Goal: Information Seeking & Learning: Check status

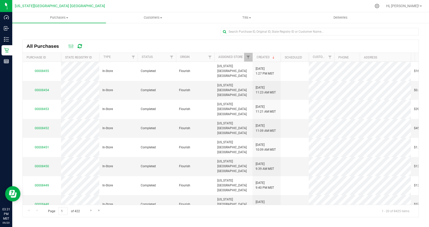
click at [81, 46] on icon at bounding box center [80, 46] width 4 height 5
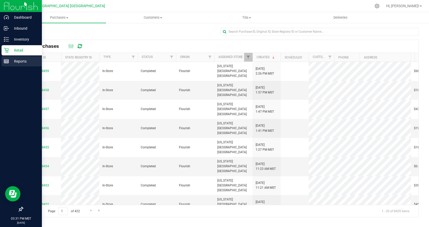
click at [20, 64] on p "Reports" at bounding box center [24, 61] width 31 height 6
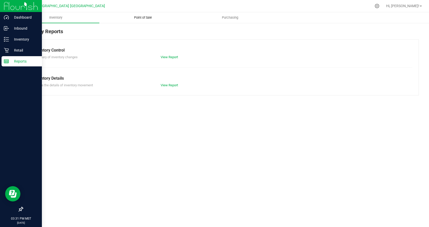
click at [140, 18] on span "Point of Sale" at bounding box center [143, 17] width 32 height 5
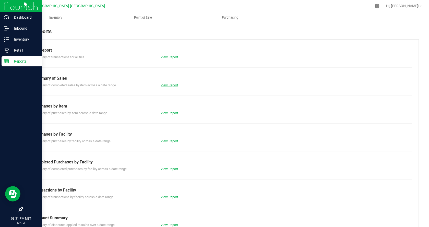
click at [161, 84] on link "View Report" at bounding box center [169, 85] width 17 height 4
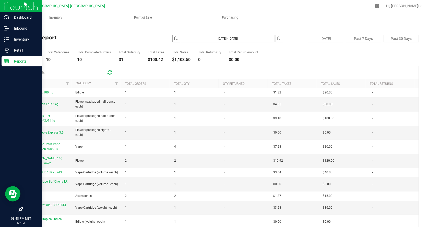
click at [173, 39] on span "select" at bounding box center [176, 38] width 7 height 7
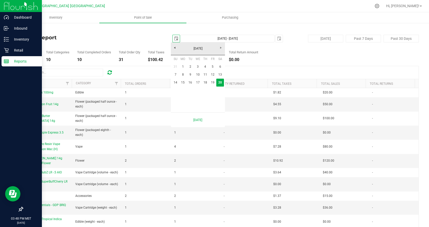
scroll to position [0, 13]
click at [213, 81] on link "19" at bounding box center [212, 83] width 7 height 8
type input "2025-09-19"
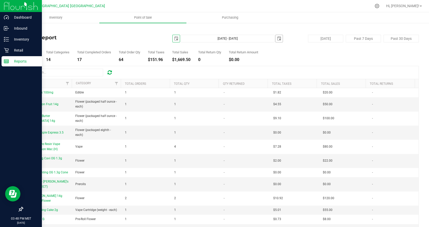
click at [277, 40] on span "select" at bounding box center [279, 38] width 4 height 4
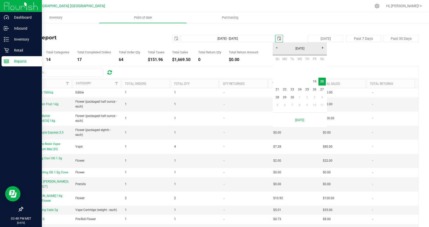
scroll to position [0, 13]
click at [315, 82] on link "19" at bounding box center [314, 82] width 7 height 8
type input "Sep 19, 2025 - Sep 19, 2025"
type input "2025-09-19"
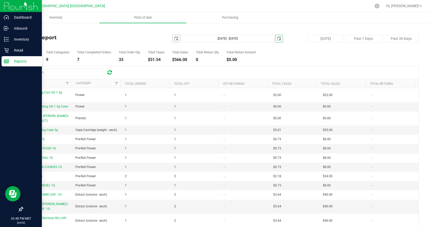
click at [173, 36] on span "select" at bounding box center [176, 38] width 7 height 7
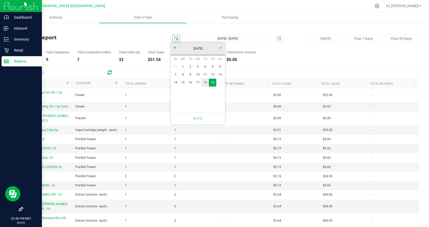
click at [205, 83] on link "18" at bounding box center [204, 83] width 7 height 8
type input "Sep 18, 2025 - Sep 19, 2025"
type input "[DATE]"
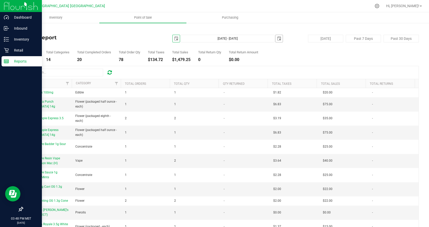
click at [277, 37] on span "select" at bounding box center [279, 38] width 4 height 4
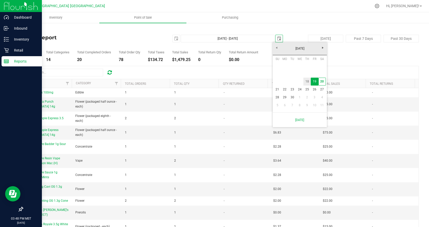
click at [308, 81] on link "18" at bounding box center [306, 82] width 7 height 8
type input "Sep 18, 2025 - Sep 18, 2025"
type input "[DATE]"
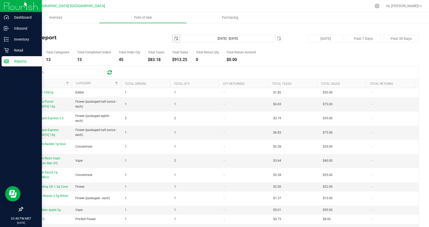
scroll to position [0, 0]
click at [176, 35] on span "[DATE]" at bounding box center [176, 39] width 8 height 8
click at [174, 40] on span "select" at bounding box center [176, 38] width 4 height 4
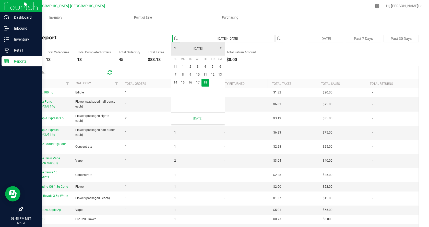
scroll to position [0, 13]
click at [277, 39] on span "select" at bounding box center [279, 38] width 4 height 4
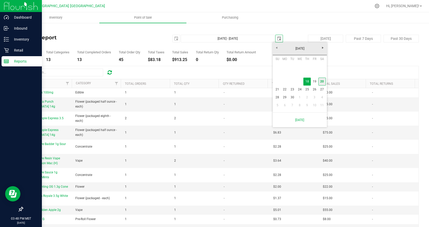
click at [323, 82] on link "20" at bounding box center [321, 82] width 7 height 8
type input "[DATE] - [DATE]"
type input "[DATE]"
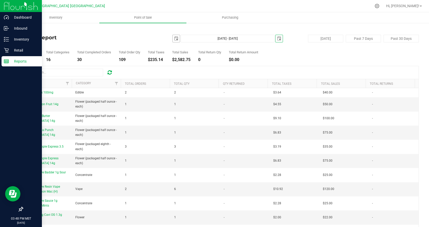
click at [174, 38] on span "select" at bounding box center [176, 38] width 4 height 4
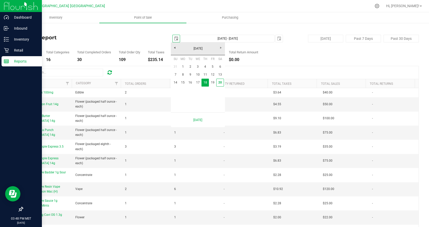
scroll to position [0, 13]
click at [265, 69] on div at bounding box center [221, 72] width 396 height 13
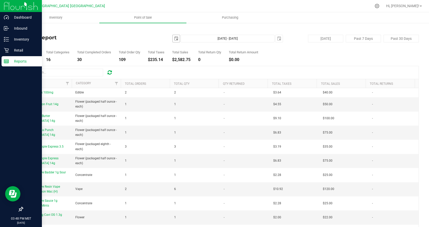
click at [175, 39] on span "select" at bounding box center [176, 38] width 4 height 4
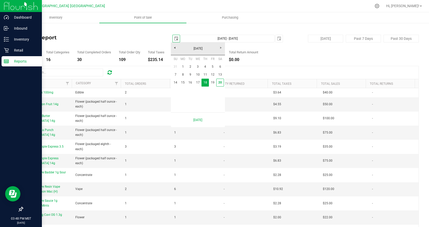
scroll to position [0, 13]
click at [222, 84] on link "20" at bounding box center [219, 83] width 7 height 8
type input "[DATE] - [DATE]"
type input "[DATE]"
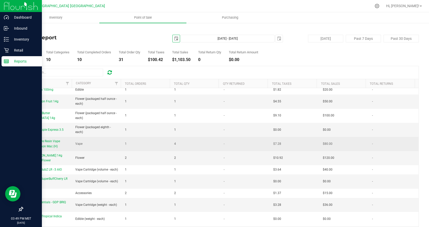
scroll to position [0, 0]
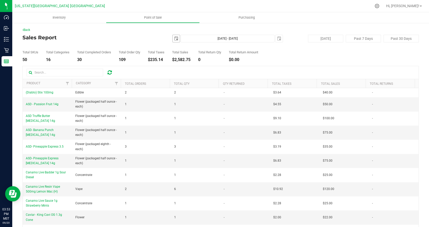
click at [175, 39] on span "select" at bounding box center [176, 38] width 4 height 4
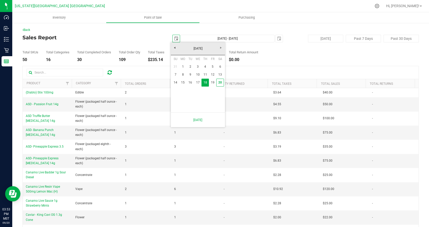
click at [300, 66] on div at bounding box center [221, 72] width 396 height 13
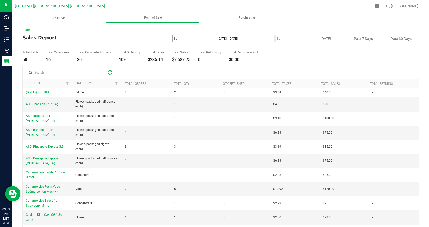
click at [177, 36] on span "select" at bounding box center [176, 38] width 7 height 7
click at [268, 67] on div at bounding box center [221, 72] width 396 height 13
click at [15, 88] on div "Back Sales Report [DATE] [DATE] - [DATE] [DATE] [DATE] Past 7 Days Past 30 Days…" at bounding box center [220, 135] width 417 height 226
click at [176, 41] on span "select" at bounding box center [176, 38] width 7 height 7
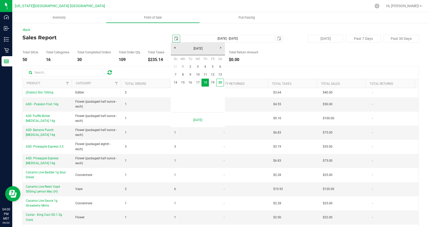
scroll to position [0, 13]
click at [220, 84] on link "20" at bounding box center [219, 83] width 7 height 8
type input "[DATE]"
type input "[DATE] - [DATE]"
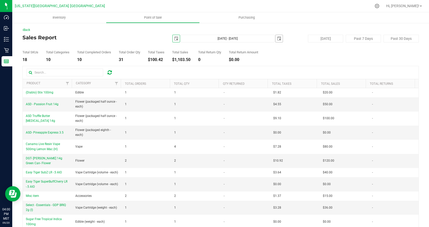
click at [278, 39] on span "select" at bounding box center [279, 38] width 4 height 4
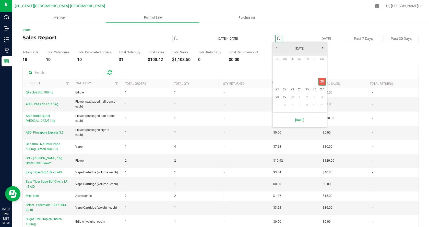
click at [320, 79] on link "20" at bounding box center [321, 82] width 7 height 8
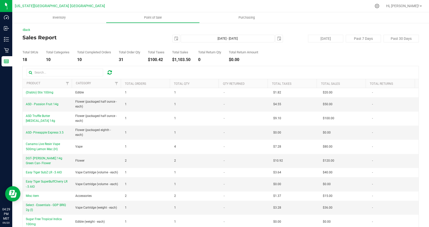
scroll to position [0, 0]
click at [150, 17] on span "Point of Sale" at bounding box center [153, 17] width 32 height 5
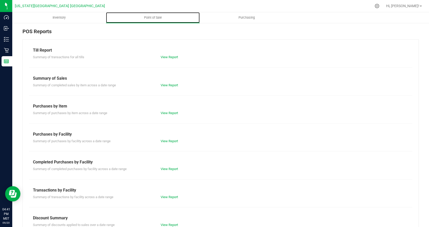
scroll to position [41, 0]
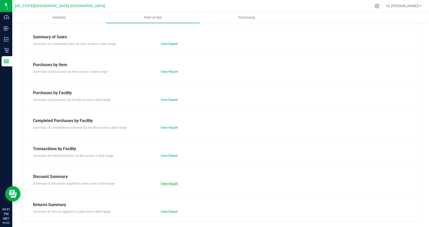
click at [167, 184] on link "View Report" at bounding box center [169, 183] width 17 height 4
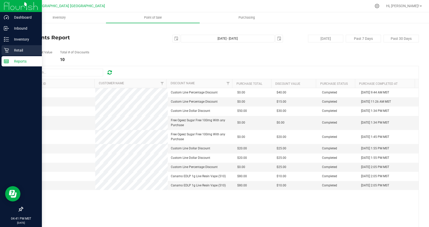
click at [6, 51] on icon at bounding box center [6, 50] width 5 height 5
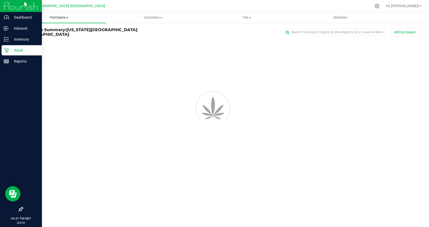
click at [60, 18] on span "Purchases" at bounding box center [59, 17] width 94 height 5
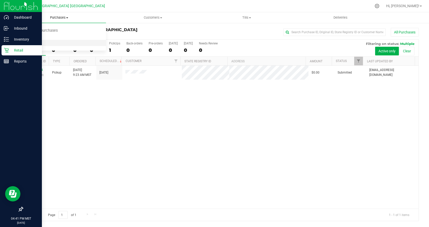
click at [53, 43] on li "All purchases" at bounding box center [59, 43] width 94 height 6
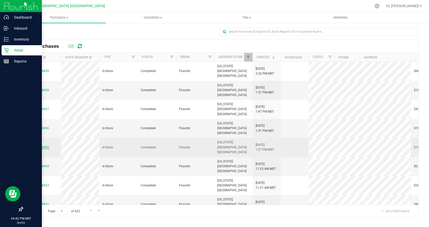
click at [38, 145] on link "00008455" at bounding box center [42, 147] width 14 height 4
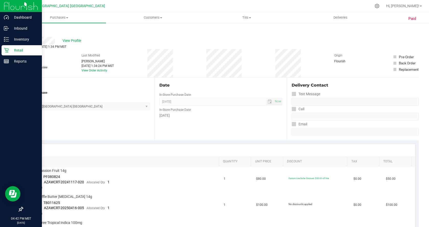
click at [28, 30] on link "Back" at bounding box center [26, 31] width 8 height 4
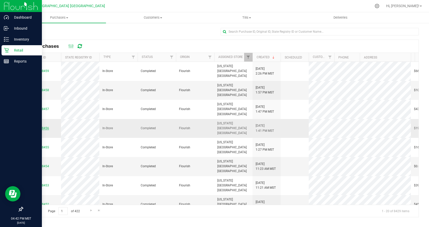
click at [46, 126] on link "00008456" at bounding box center [42, 128] width 14 height 4
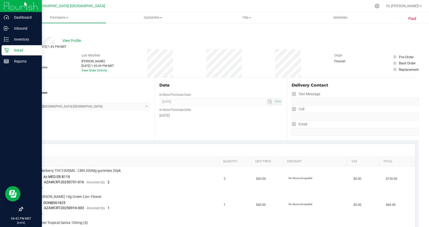
click at [26, 30] on link "Back" at bounding box center [26, 31] width 8 height 4
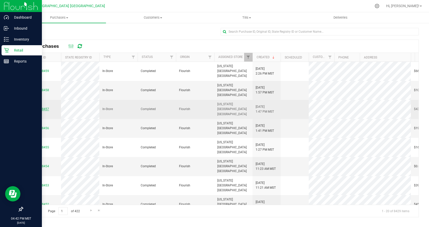
click at [42, 107] on link "00008457" at bounding box center [42, 109] width 14 height 4
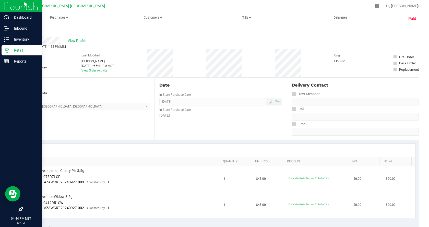
click at [29, 30] on link "Back" at bounding box center [26, 31] width 8 height 4
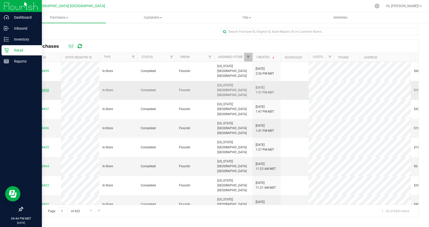
click at [43, 88] on link "00008458" at bounding box center [42, 90] width 14 height 4
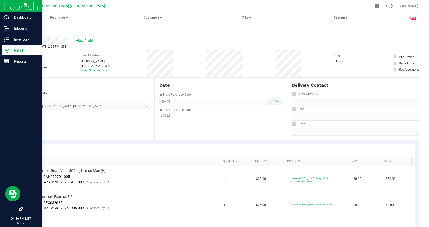
click at [29, 31] on link "Back" at bounding box center [26, 31] width 8 height 4
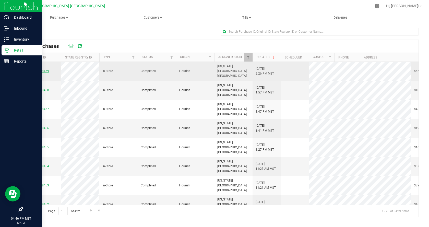
click at [42, 69] on link "00008459" at bounding box center [42, 71] width 14 height 4
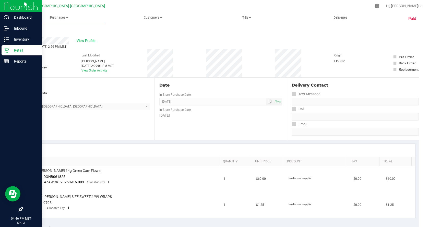
click at [27, 31] on link "Back" at bounding box center [26, 31] width 8 height 4
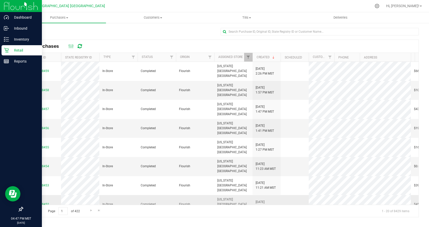
scroll to position [51, 0]
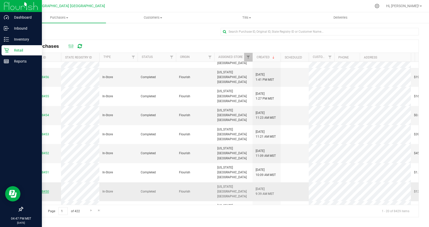
click at [41, 190] on link "00008450" at bounding box center [42, 192] width 14 height 4
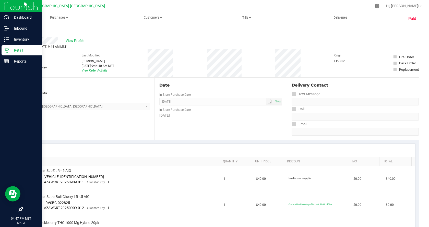
click at [28, 30] on link "Back" at bounding box center [26, 31] width 8 height 4
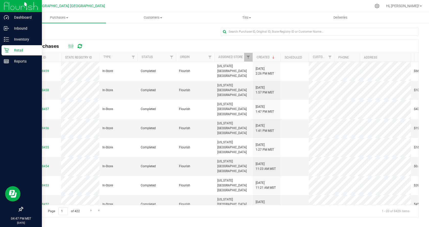
click at [35, 222] on link "00008451" at bounding box center [42, 224] width 14 height 4
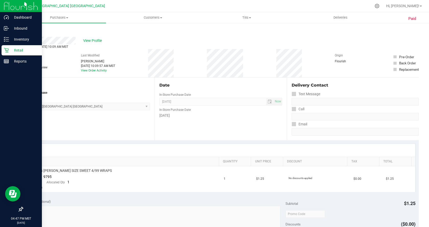
click at [28, 30] on link "Back" at bounding box center [26, 31] width 8 height 4
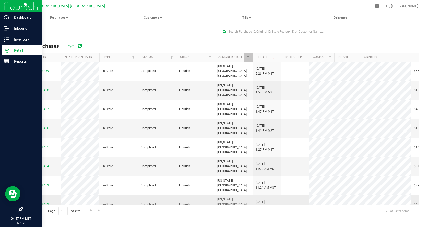
click at [41, 202] on link "00008452" at bounding box center [42, 204] width 14 height 4
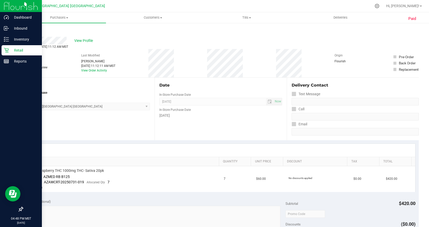
click at [26, 31] on link "Back" at bounding box center [26, 31] width 8 height 4
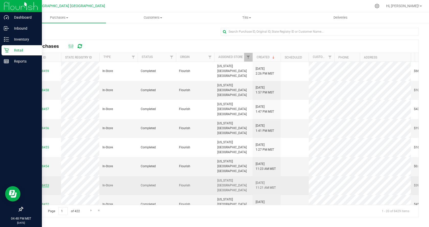
click at [44, 184] on link "00008453" at bounding box center [42, 186] width 14 height 4
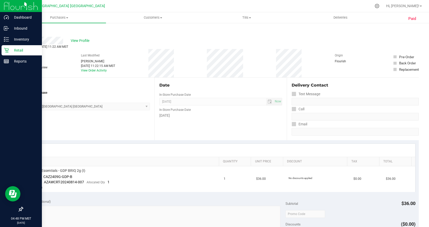
click at [26, 32] on link "Back" at bounding box center [26, 31] width 8 height 4
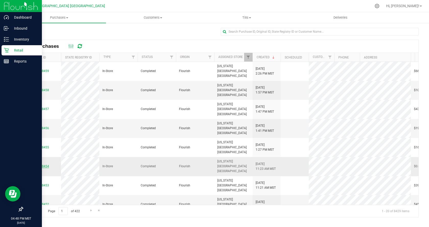
click at [42, 164] on link "00008454" at bounding box center [42, 166] width 14 height 4
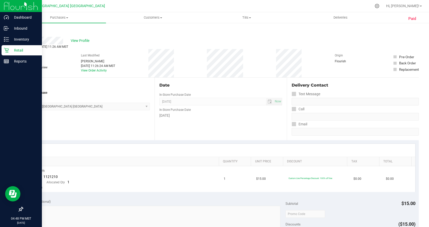
click at [27, 30] on link "Back" at bounding box center [26, 31] width 8 height 4
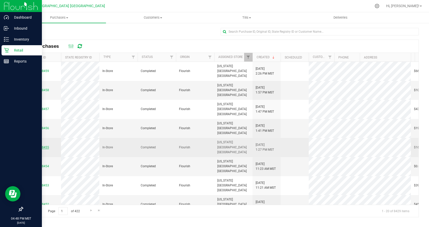
click at [46, 145] on link "00008455" at bounding box center [42, 147] width 14 height 4
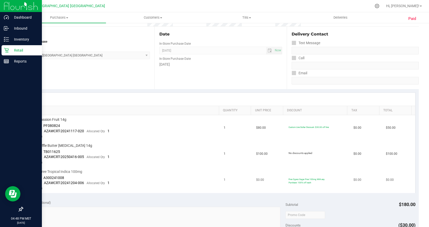
scroll to position [26, 0]
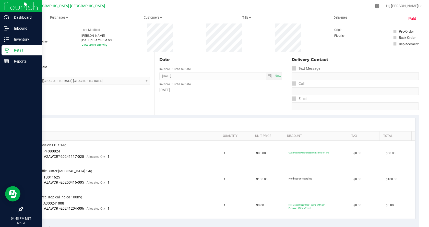
click at [16, 49] on p "Retail" at bounding box center [24, 50] width 31 height 6
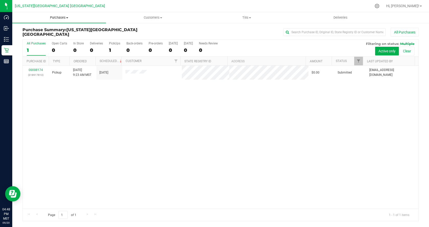
click at [67, 17] on span at bounding box center [67, 17] width 2 height 1
click at [60, 42] on li "All purchases" at bounding box center [59, 43] width 94 height 6
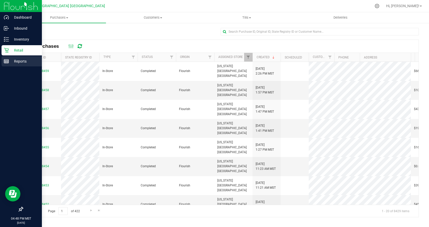
click at [16, 65] on div "Reports" at bounding box center [22, 61] width 40 height 10
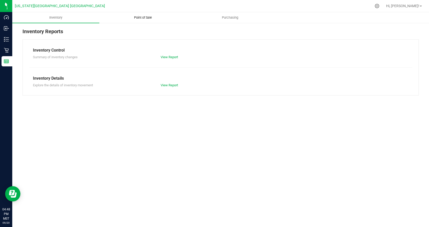
drag, startPoint x: 150, startPoint y: 10, endPoint x: 145, endPoint y: 18, distance: 8.8
click at [150, 13] on div "[US_STATE][GEOGRAPHIC_DATA] [PERSON_NAME][GEOGRAPHIC_DATA], [GEOGRAPHIC_DATA]! …" at bounding box center [220, 113] width 417 height 227
click at [144, 18] on span "Point of Sale" at bounding box center [143, 17] width 32 height 5
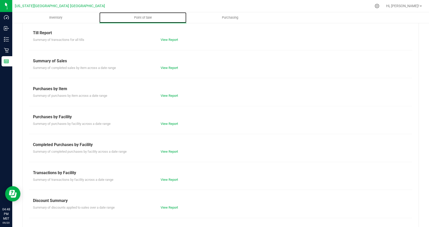
scroll to position [26, 0]
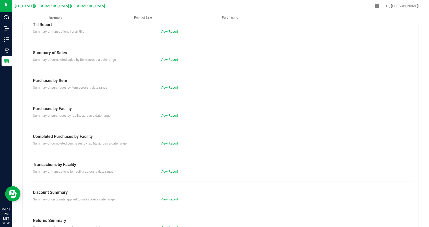
click at [166, 200] on link "View Report" at bounding box center [169, 199] width 17 height 4
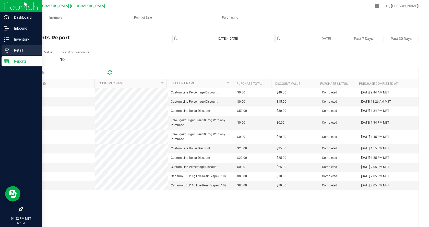
click at [21, 49] on p "Retail" at bounding box center [24, 50] width 31 height 6
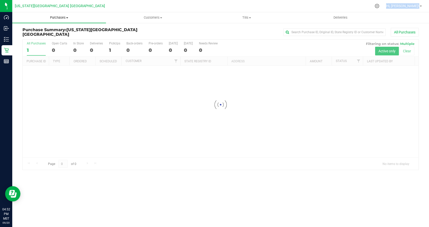
click at [62, 17] on span "Purchases" at bounding box center [59, 17] width 94 height 5
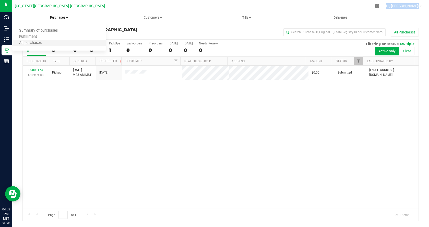
click at [65, 45] on li "All purchases" at bounding box center [59, 43] width 94 height 6
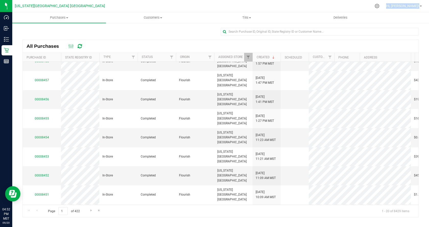
scroll to position [77, 0]
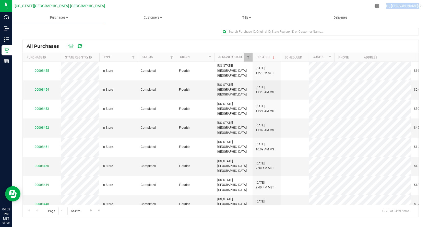
click at [178, 29] on div at bounding box center [220, 34] width 396 height 12
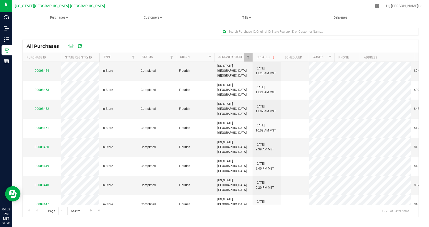
scroll to position [92, 0]
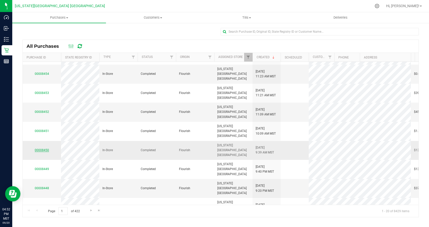
click at [44, 148] on link "00008450" at bounding box center [42, 150] width 14 height 4
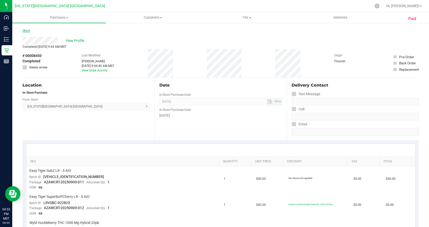
click at [30, 30] on link "Back" at bounding box center [26, 31] width 8 height 4
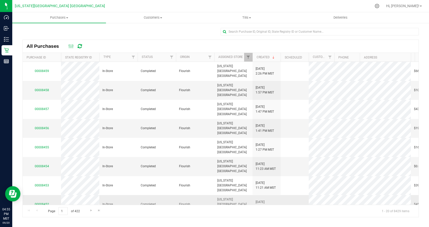
scroll to position [26, 0]
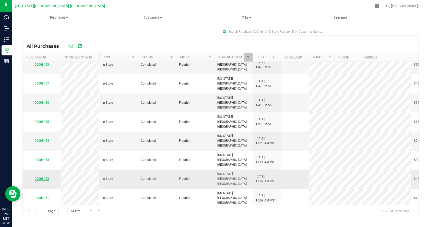
click at [39, 177] on link "00008452" at bounding box center [42, 179] width 14 height 4
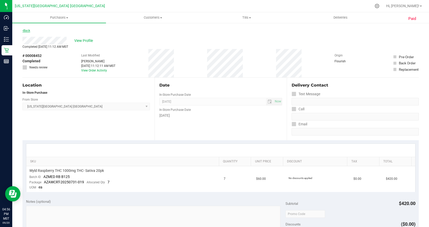
click at [27, 30] on link "Back" at bounding box center [26, 31] width 8 height 4
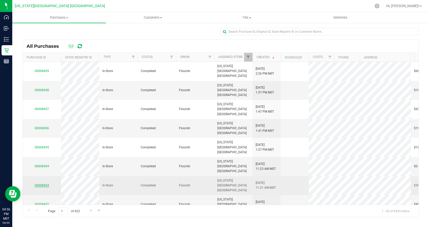
click at [44, 184] on link "00008453" at bounding box center [42, 186] width 14 height 4
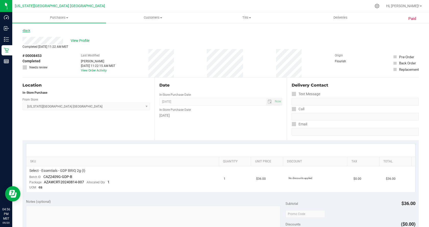
click at [24, 30] on link "Back" at bounding box center [26, 31] width 8 height 4
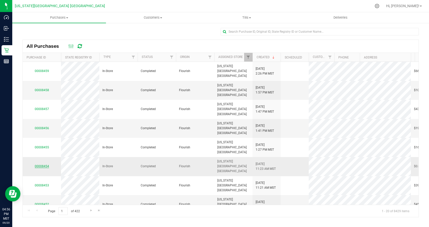
click at [43, 164] on link "00008454" at bounding box center [42, 166] width 14 height 4
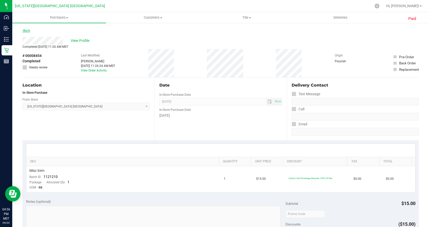
click at [28, 31] on link "Back" at bounding box center [26, 31] width 8 height 4
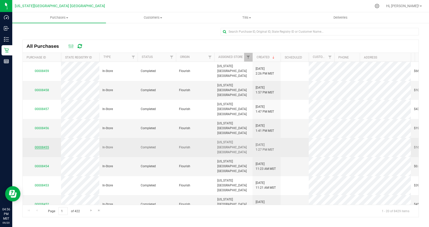
click at [43, 145] on link "00008455" at bounding box center [42, 147] width 14 height 4
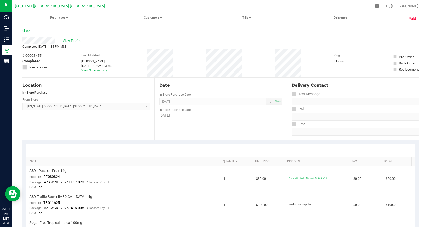
click at [28, 31] on link "Back" at bounding box center [26, 31] width 8 height 4
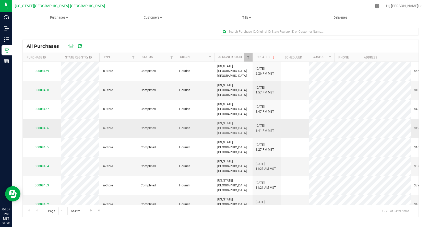
click at [42, 126] on link "00008456" at bounding box center [42, 128] width 14 height 4
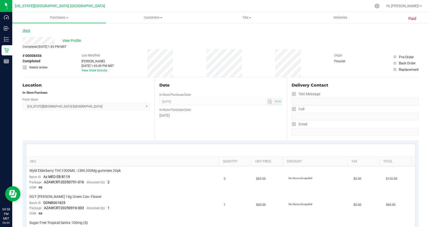
click at [27, 31] on link "Back" at bounding box center [26, 31] width 8 height 4
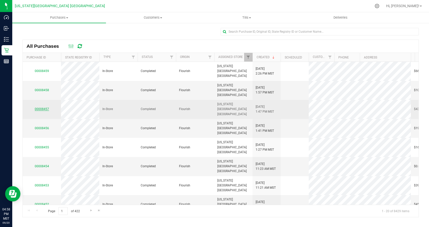
click at [39, 107] on link "00008457" at bounding box center [42, 109] width 14 height 4
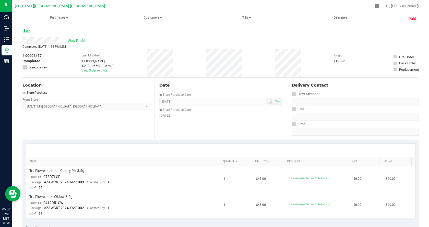
click at [27, 31] on link "Back" at bounding box center [26, 31] width 8 height 4
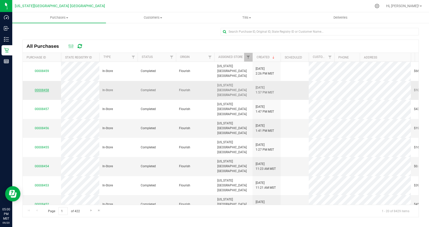
click at [43, 88] on link "00008458" at bounding box center [42, 90] width 14 height 4
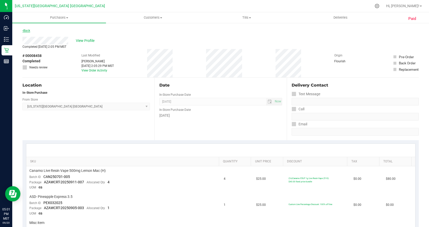
click at [27, 30] on link "Back" at bounding box center [26, 31] width 8 height 4
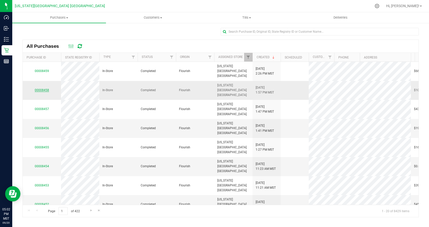
click at [38, 88] on link "00008458" at bounding box center [42, 90] width 14 height 4
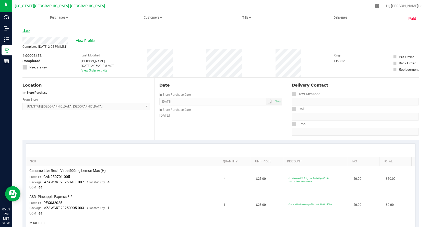
click at [24, 29] on link "Back" at bounding box center [26, 31] width 8 height 4
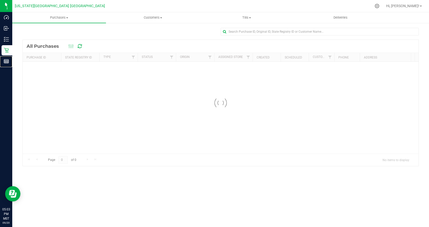
click at [6, 62] on line at bounding box center [6, 62] width 5 height 0
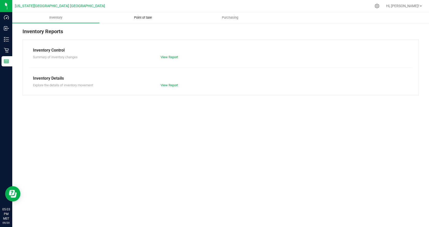
click at [131, 17] on span "Point of Sale" at bounding box center [143, 17] width 32 height 5
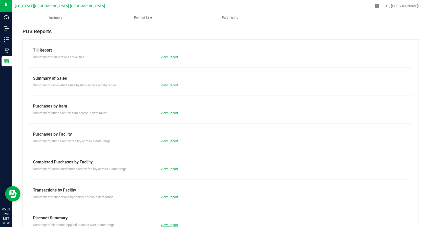
click at [168, 224] on link "View Report" at bounding box center [169, 225] width 17 height 4
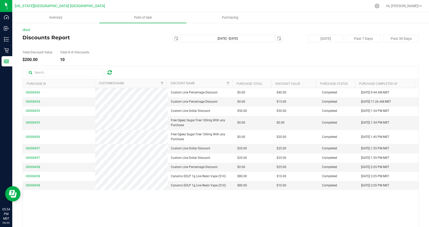
click at [242, 62] on div "Back Discounts Report [DATE] [DATE] - [DATE] [DATE] [DATE] Past 7 Days Past 30 …" at bounding box center [220, 136] width 396 height 216
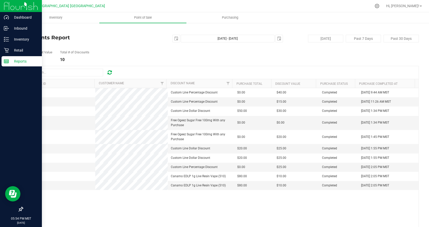
click at [9, 63] on p "Reports" at bounding box center [24, 61] width 31 height 6
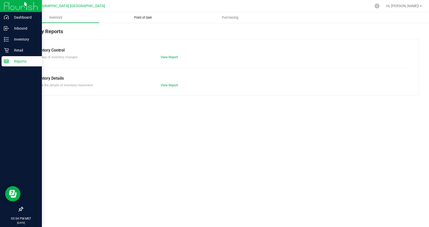
click at [146, 13] on uib-tab-heading "Point of Sale" at bounding box center [142, 17] width 87 height 11
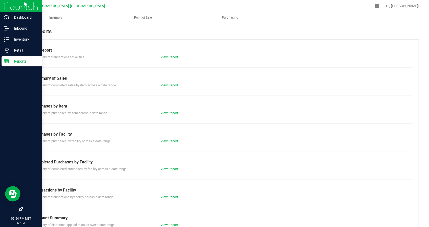
click at [164, 60] on div "Till Report Summary of transactions for all tills View Report Summary of Sales …" at bounding box center [220, 151] width 396 height 224
click at [164, 57] on link "View Report" at bounding box center [169, 57] width 17 height 4
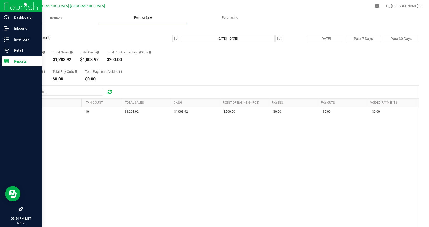
click at [127, 19] on span "Point of Sale" at bounding box center [143, 17] width 32 height 5
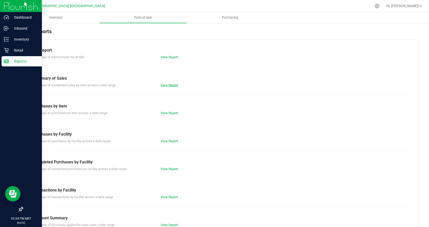
click at [168, 84] on link "View Report" at bounding box center [169, 85] width 17 height 4
